Goal: Check status: Check status

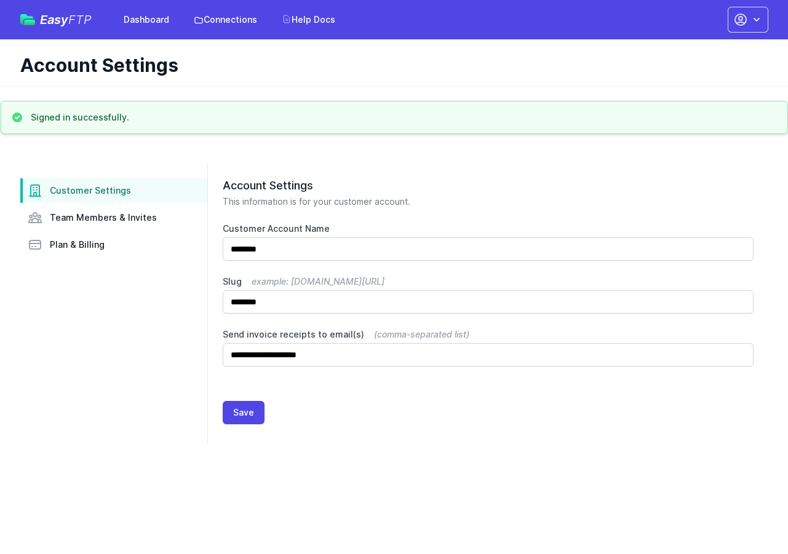
drag, startPoint x: 149, startPoint y: 13, endPoint x: 175, endPoint y: 17, distance: 26.2
click at [149, 13] on link "Dashboard" at bounding box center [146, 20] width 60 height 22
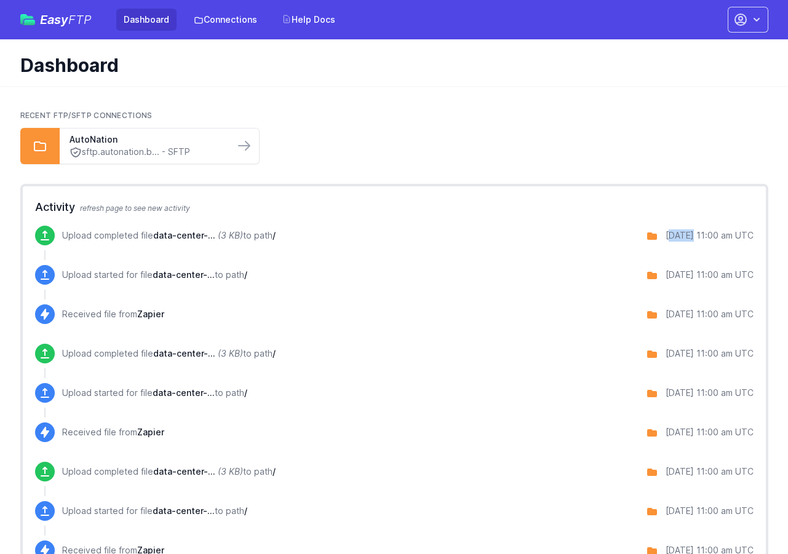
drag, startPoint x: 673, startPoint y: 237, endPoint x: 654, endPoint y: 237, distance: 18.5
click at [665, 237] on div "10/01/2025 11:00 am UTC" at bounding box center [709, 235] width 88 height 12
drag, startPoint x: 656, startPoint y: 237, endPoint x: 642, endPoint y: 237, distance: 13.5
click at [646, 237] on div "10/01/2025 11:00 am UTC" at bounding box center [700, 237] width 108 height 16
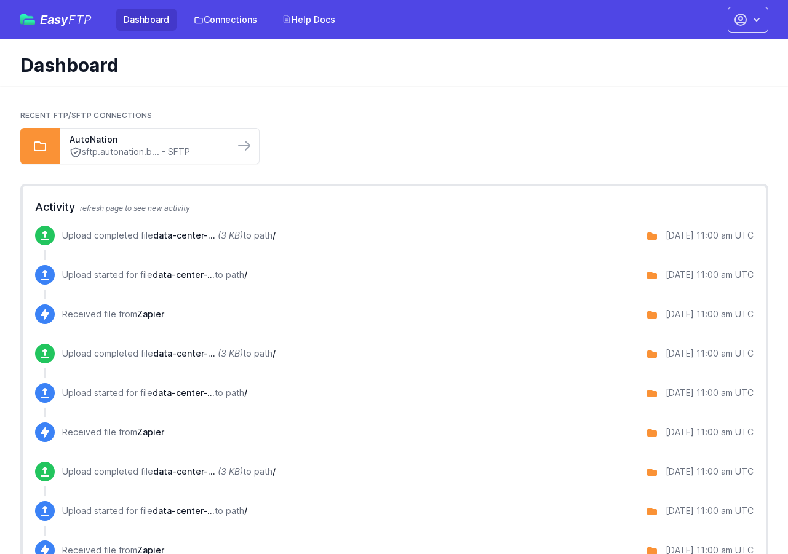
click at [677, 253] on div "Upload completed file data-center-... (3 KB) to path / 10/01/2025 11:00 am UTC" at bounding box center [394, 245] width 718 height 39
click at [232, 20] on link "Connections" at bounding box center [225, 20] width 78 height 22
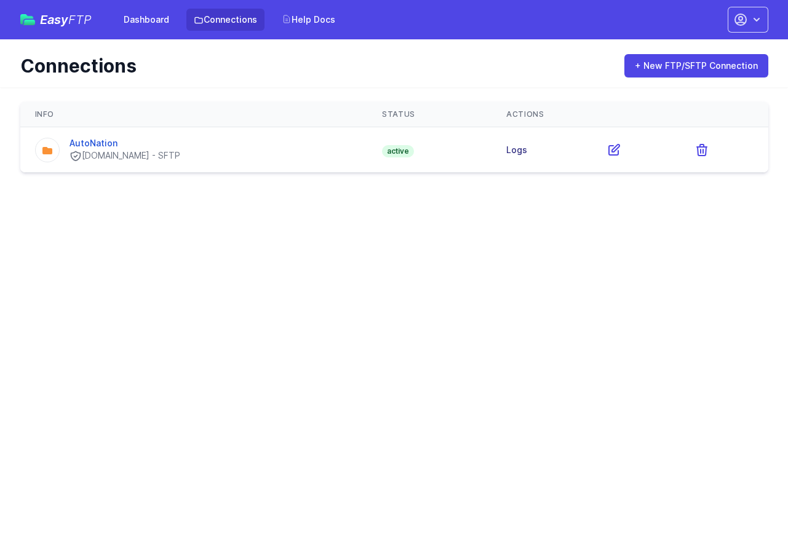
click at [527, 152] on link "Logs" at bounding box center [516, 149] width 21 height 10
